Goal: Manage account settings

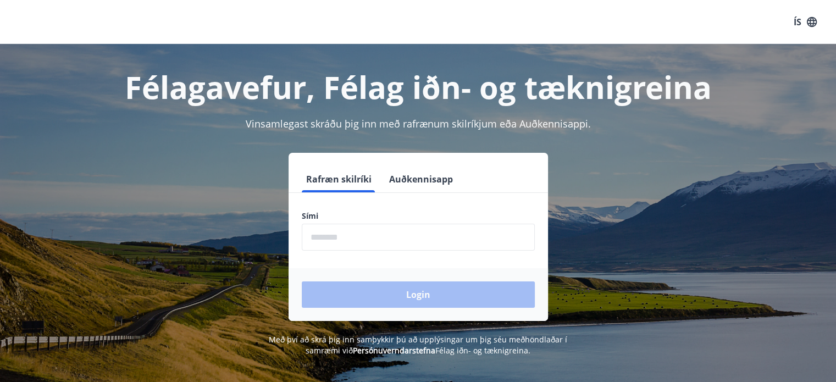
click at [324, 213] on label "Sími" at bounding box center [418, 215] width 233 height 11
click at [325, 221] on div "Sími ​" at bounding box center [418, 230] width 233 height 40
click at [324, 230] on input "phone" at bounding box center [418, 237] width 233 height 27
type input "********"
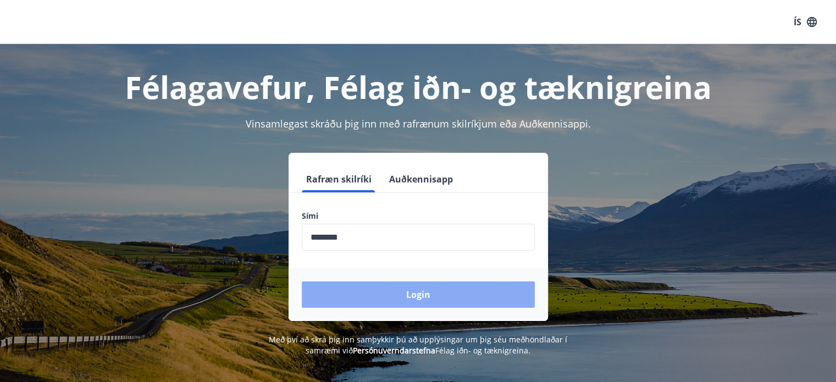
click at [414, 300] on button "Login" at bounding box center [418, 294] width 233 height 26
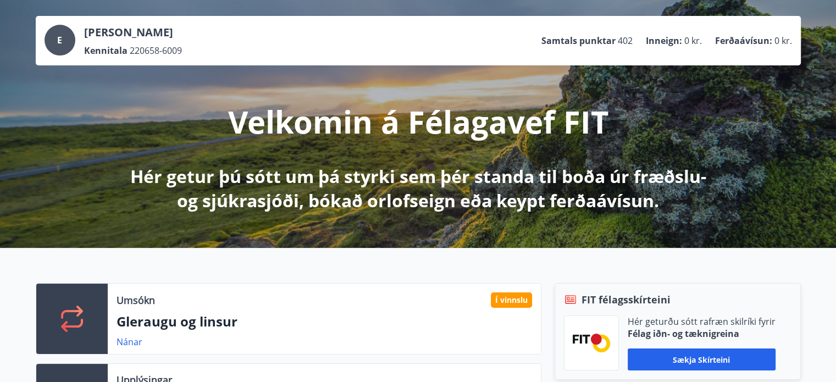
scroll to position [110, 0]
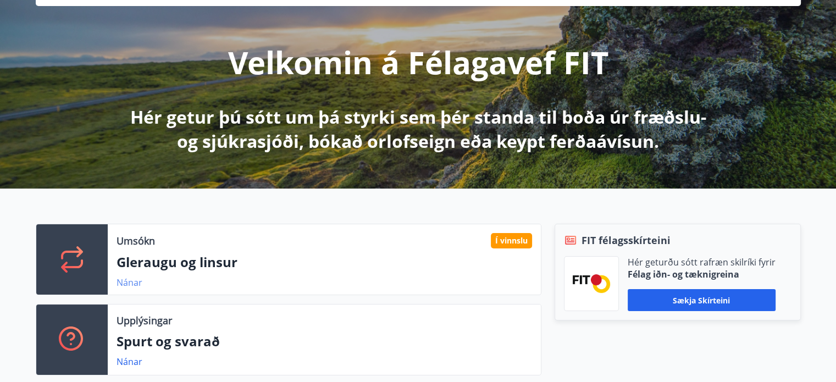
click at [134, 285] on link "Nánar" at bounding box center [129, 282] width 26 height 12
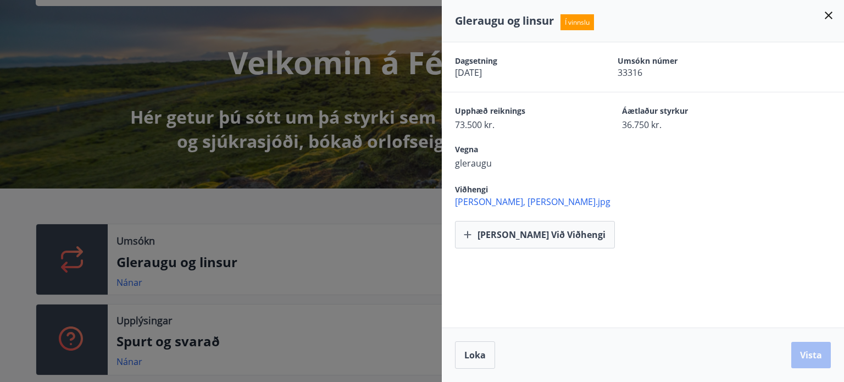
click at [827, 15] on icon at bounding box center [829, 16] width 8 height 8
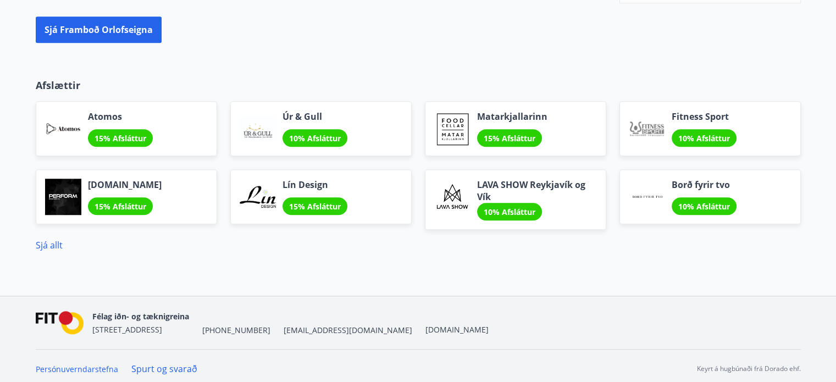
scroll to position [965, 0]
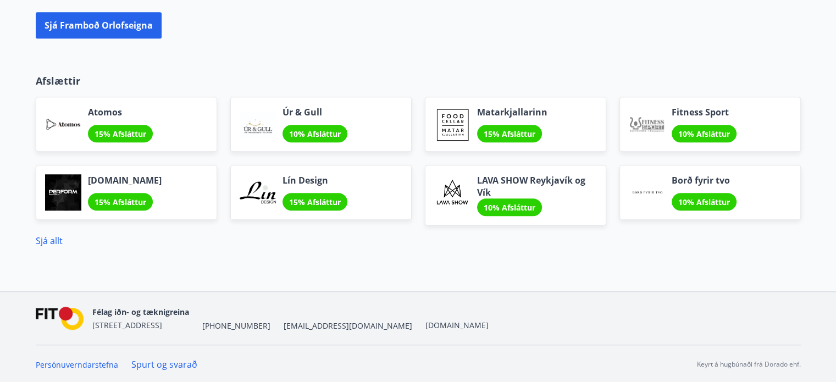
click at [700, 179] on span "Borð fyrir tvo" at bounding box center [703, 180] width 65 height 12
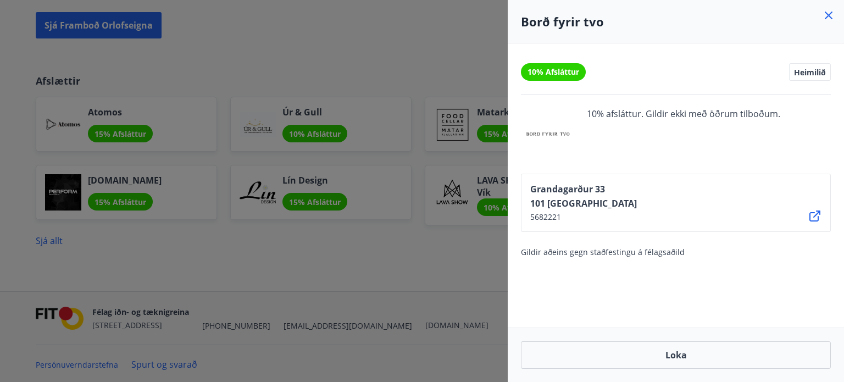
click at [826, 18] on icon at bounding box center [829, 16] width 8 height 8
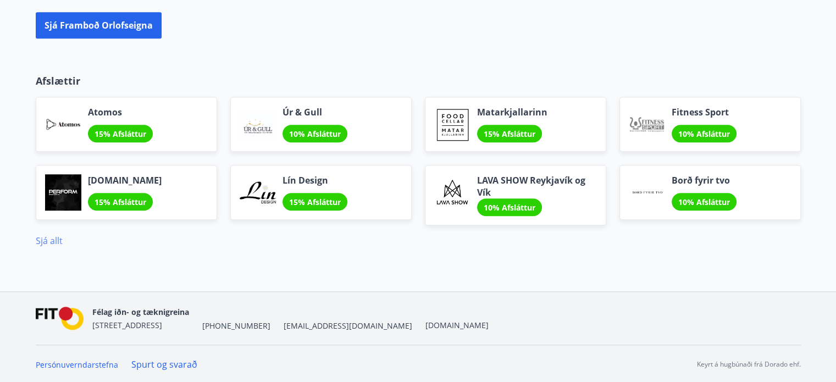
click at [51, 241] on link "Sjá allt" at bounding box center [49, 241] width 27 height 12
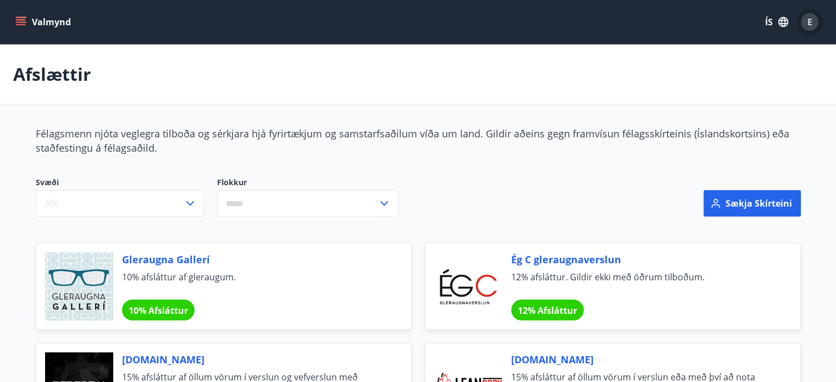
click at [813, 24] on div "E" at bounding box center [809, 22] width 18 height 18
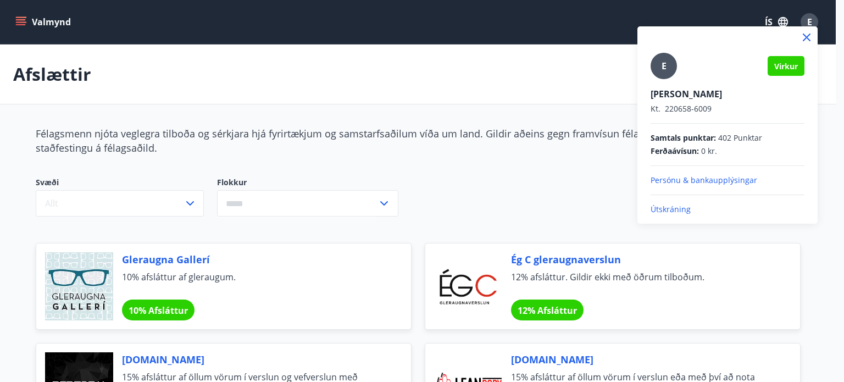
click at [683, 180] on p "Persónu & bankaupplýsingar" at bounding box center [727, 180] width 154 height 11
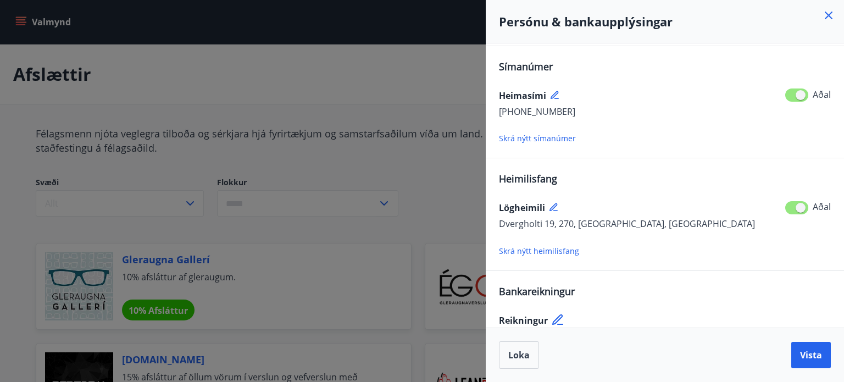
scroll to position [136, 0]
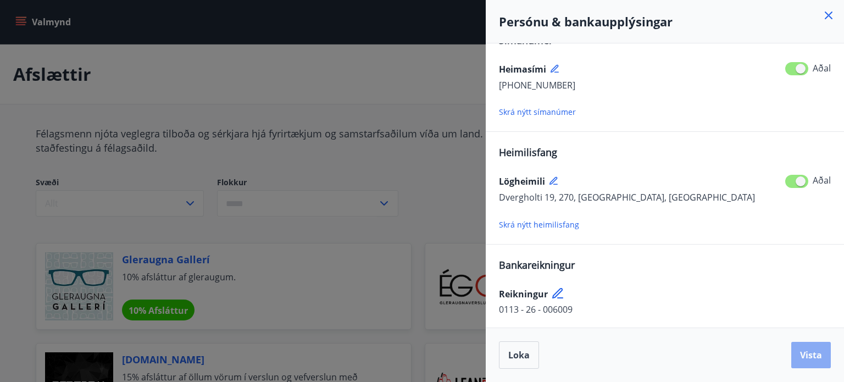
drag, startPoint x: 808, startPoint y: 358, endPoint x: 791, endPoint y: 353, distance: 18.3
click at [808, 358] on span "Vista" at bounding box center [811, 355] width 22 height 12
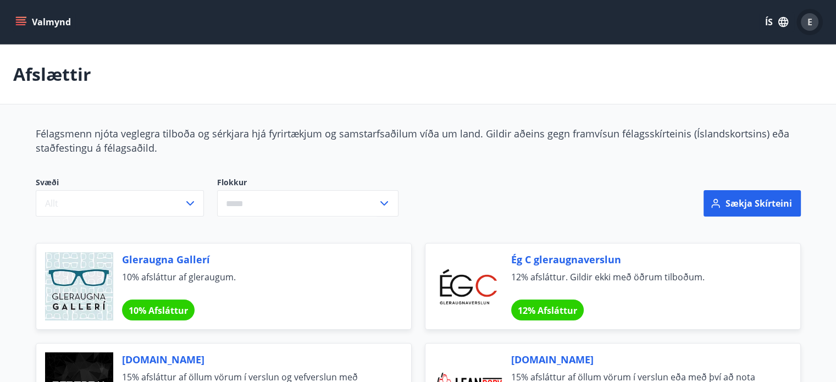
click at [810, 25] on span "E" at bounding box center [809, 22] width 5 height 12
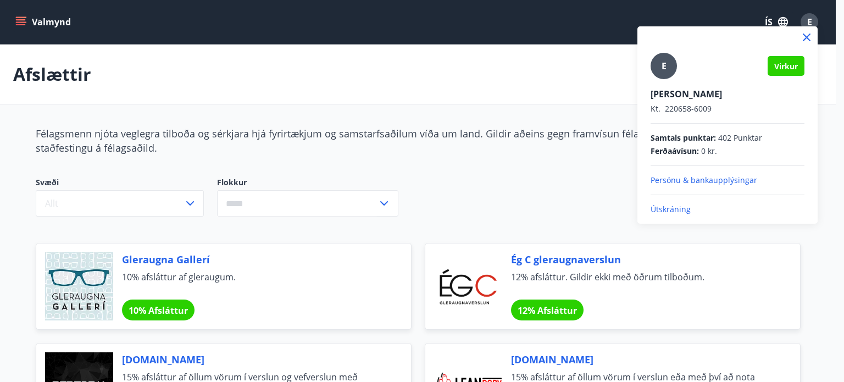
click at [665, 207] on p "Útskráning" at bounding box center [727, 209] width 154 height 11
